Goal: Task Accomplishment & Management: Manage account settings

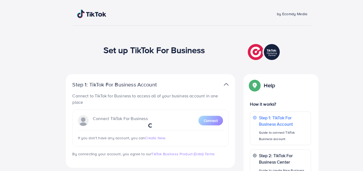
scroll to position [27, 0]
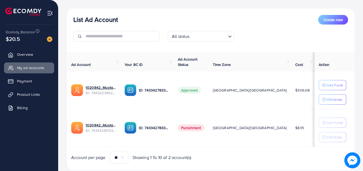
scroll to position [70, 0]
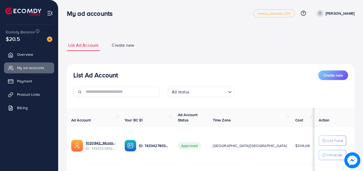
scroll to position [27, 0]
